Goal: Information Seeking & Learning: Check status

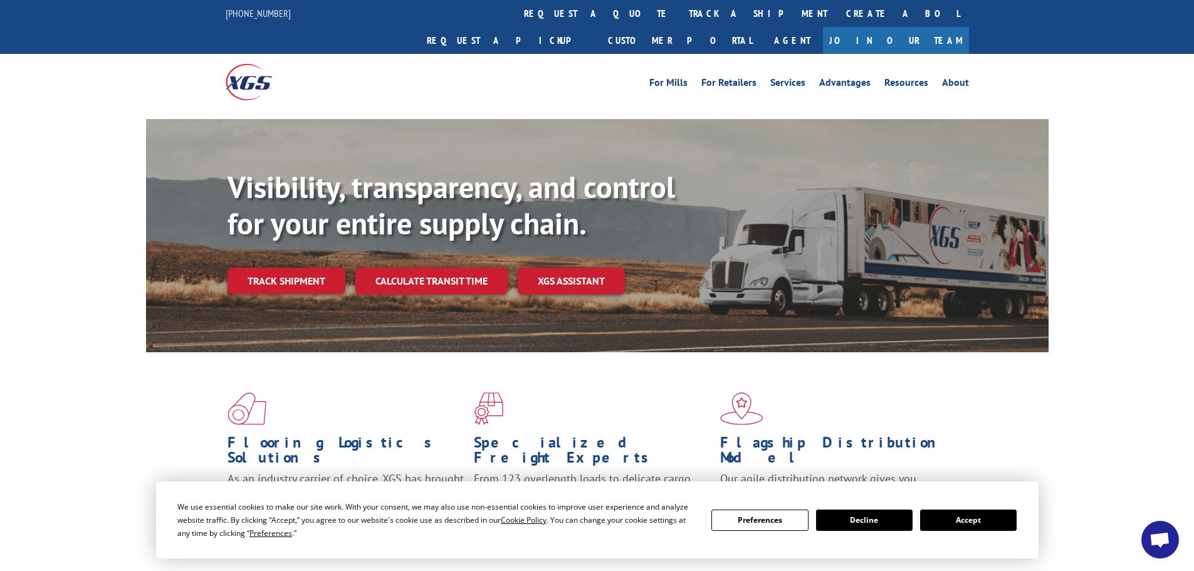
click at [281, 268] on link "Track shipment" at bounding box center [287, 281] width 118 height 26
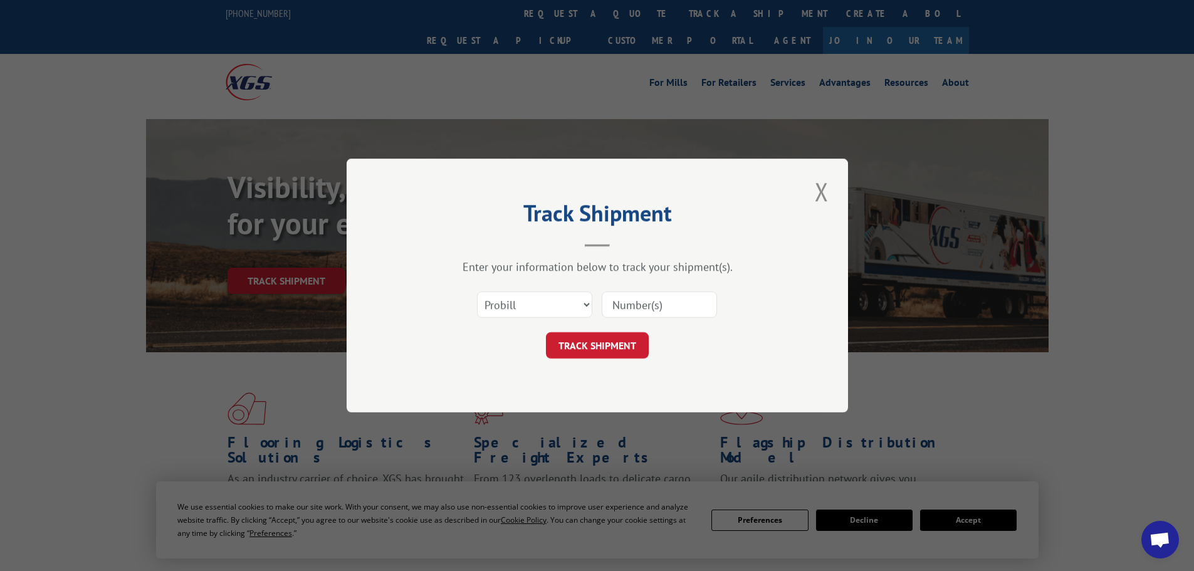
click at [657, 317] on input at bounding box center [659, 304] width 115 height 26
paste input "0378530261"
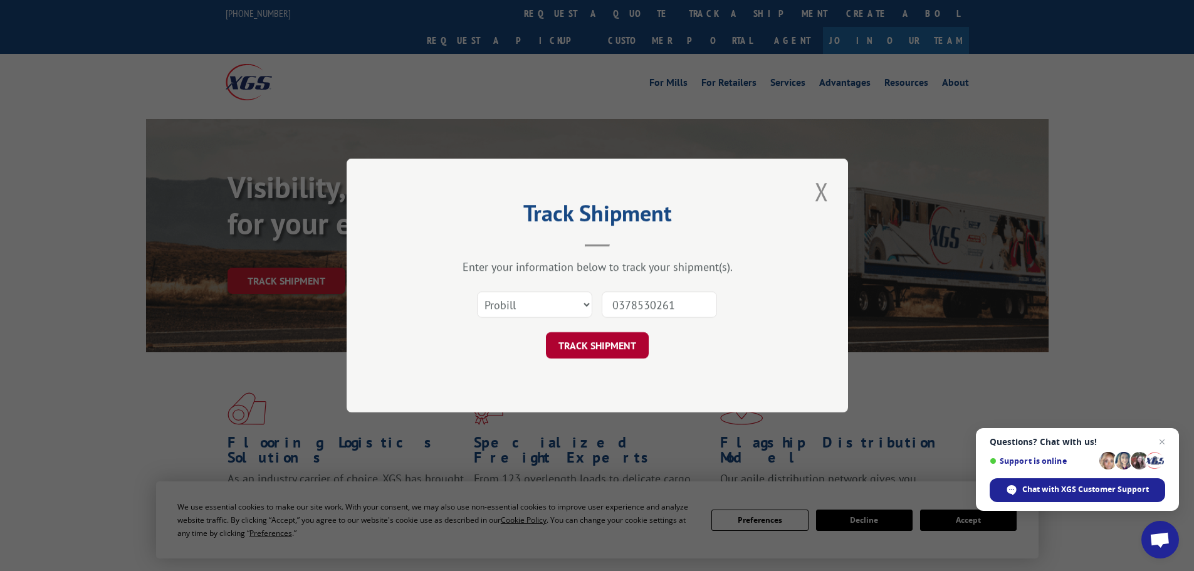
type input "0378530261"
click at [587, 346] on button "TRACK SHIPMENT" at bounding box center [597, 345] width 103 height 26
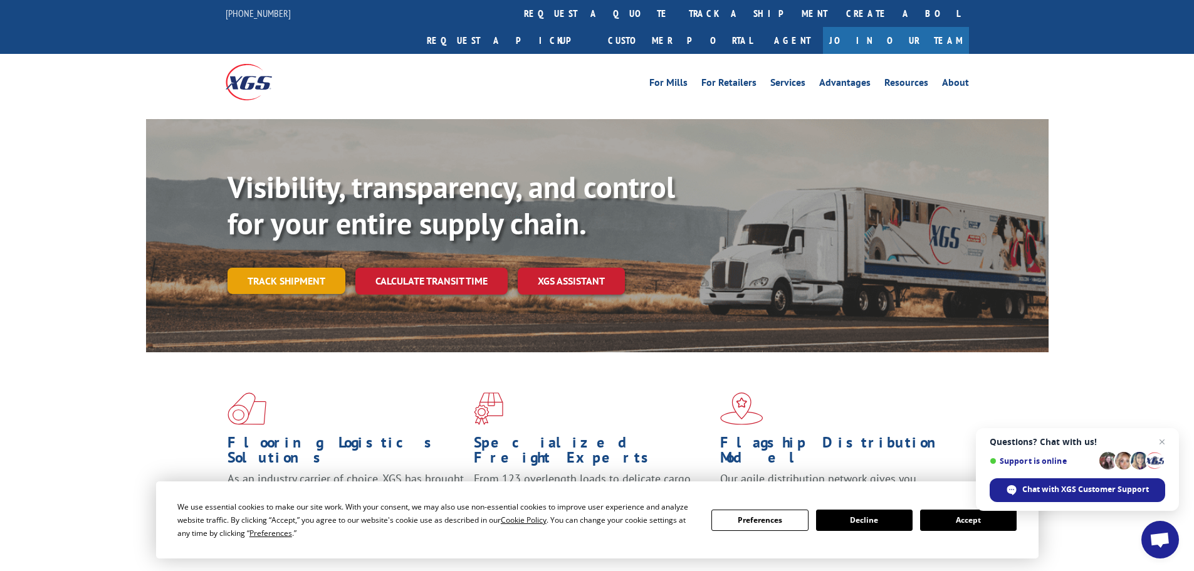
click at [327, 268] on link "Track shipment" at bounding box center [287, 281] width 118 height 26
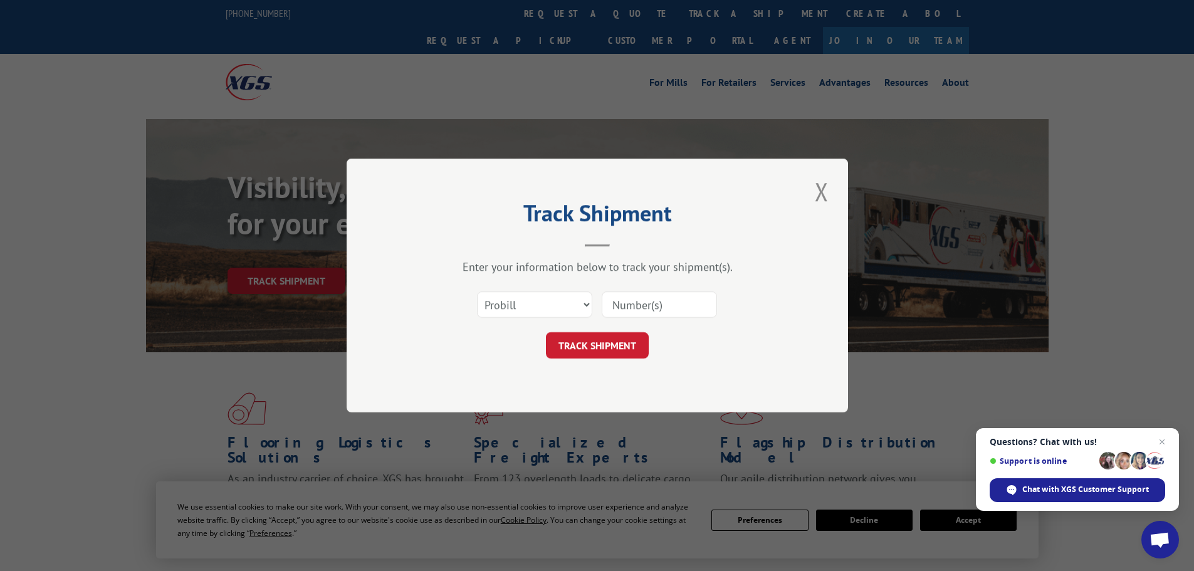
click at [681, 308] on input at bounding box center [659, 304] width 115 height 26
paste input "17536818"
type input "17536818"
click at [617, 347] on button "TRACK SHIPMENT" at bounding box center [597, 345] width 103 height 26
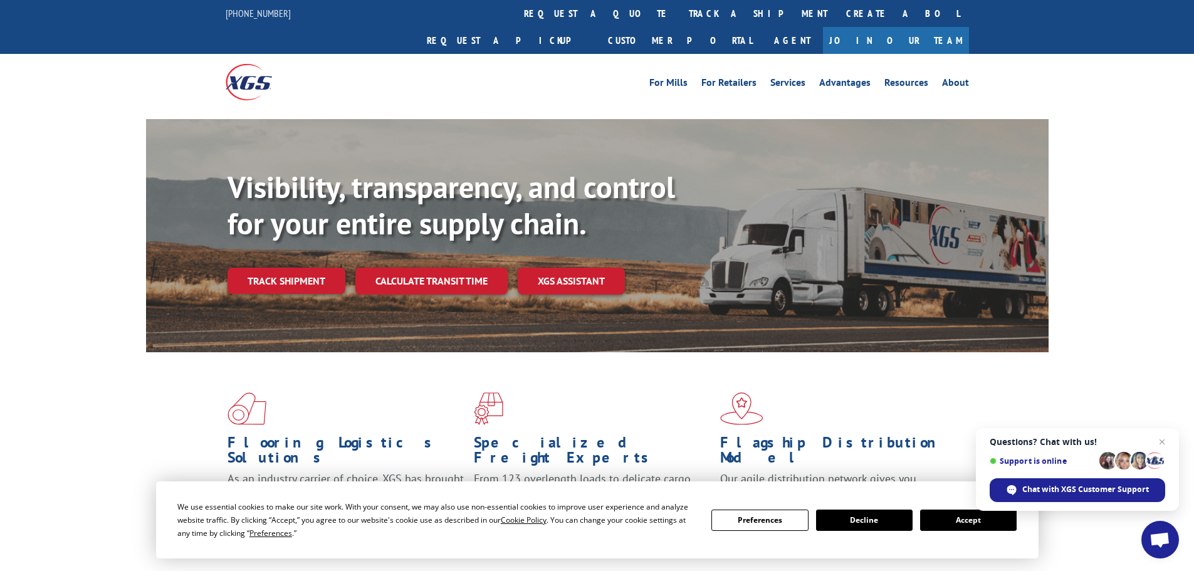
click at [244, 267] on div "Visibility, transparency, and control for your entire supply chain. Track shipm…" at bounding box center [638, 256] width 821 height 175
drag, startPoint x: 253, startPoint y: 251, endPoint x: 260, endPoint y: 249, distance: 7.0
click at [253, 268] on link "Track shipment" at bounding box center [287, 281] width 118 height 26
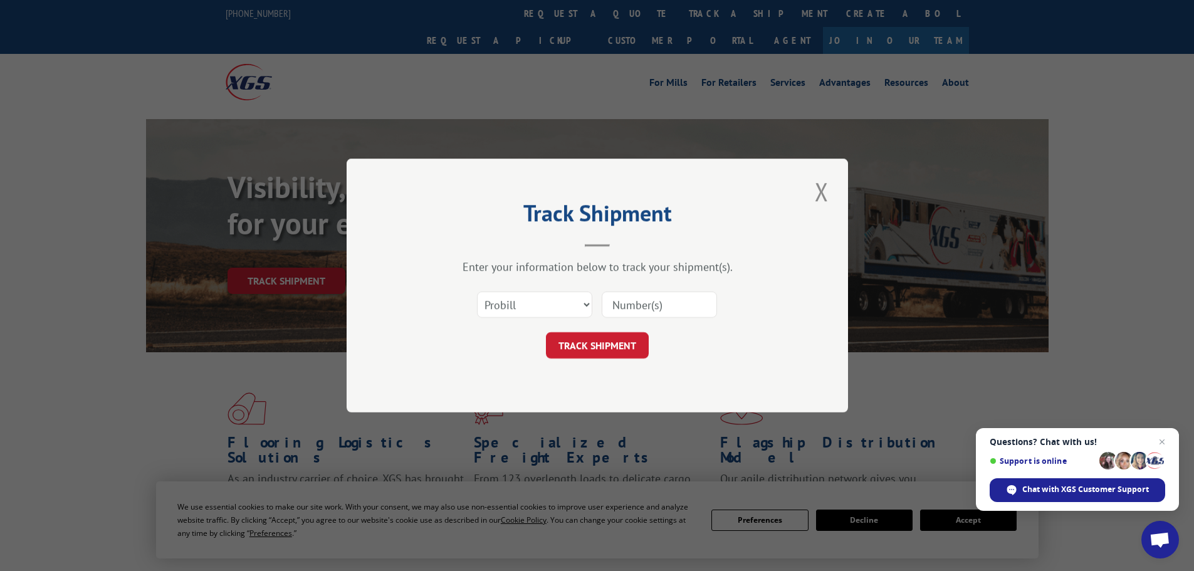
click at [664, 297] on input at bounding box center [659, 304] width 115 height 26
paste input "17538200"
type input "17538200"
click at [632, 344] on button "TRACK SHIPMENT" at bounding box center [597, 345] width 103 height 26
